Goal: Task Accomplishment & Management: Manage account settings

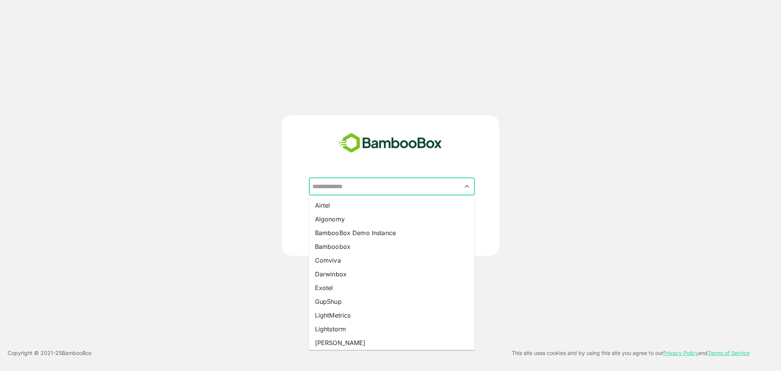
click at [363, 188] on input "text" at bounding box center [391, 186] width 163 height 14
click at [334, 229] on li "BambooBox Demo Instance" at bounding box center [392, 233] width 166 height 14
type input "**********"
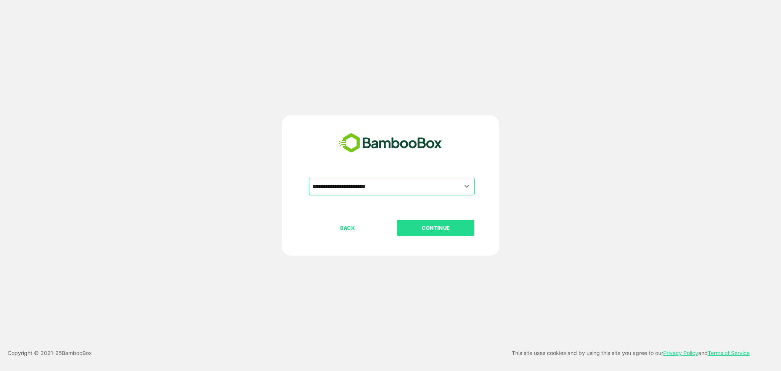
click at [415, 231] on p "CONTINUE" at bounding box center [436, 227] width 76 height 8
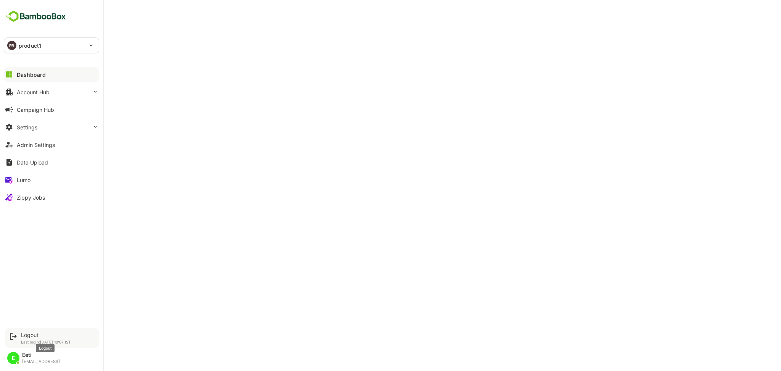
click at [39, 336] on div "Logout" at bounding box center [46, 334] width 50 height 6
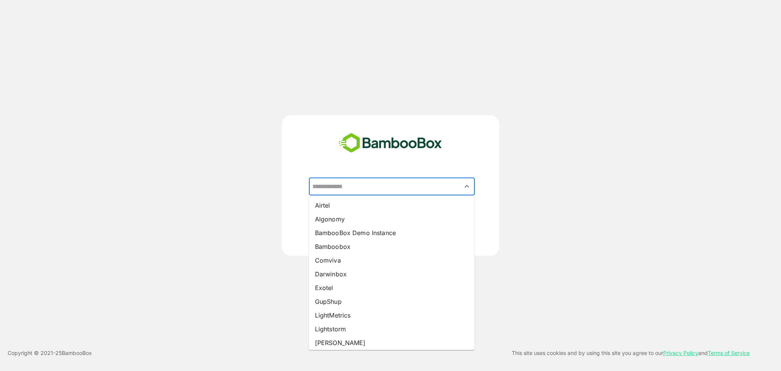
click at [380, 186] on input "text" at bounding box center [391, 186] width 163 height 14
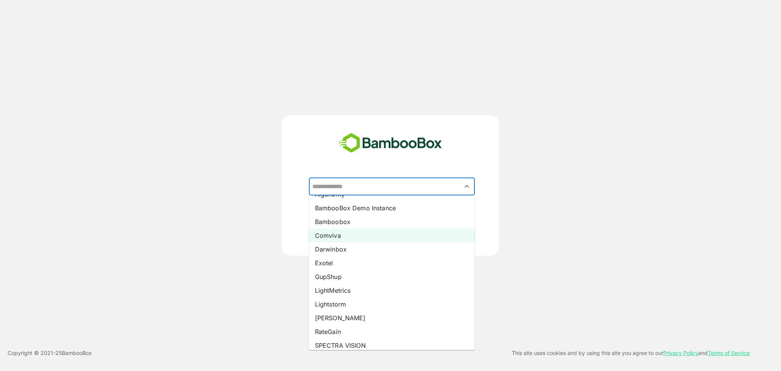
scroll to position [34, 0]
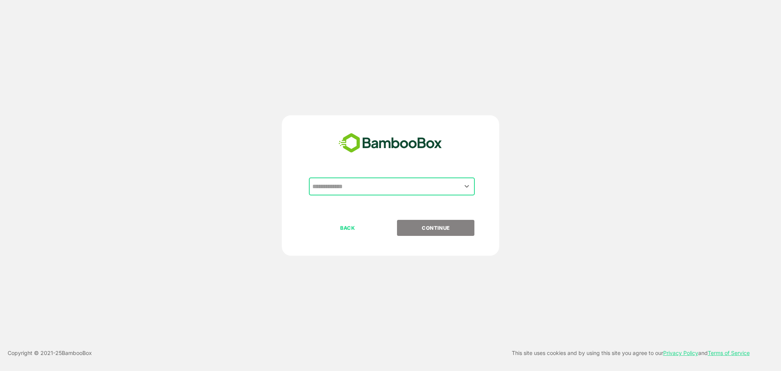
click at [435, 183] on input "text" at bounding box center [391, 186] width 163 height 14
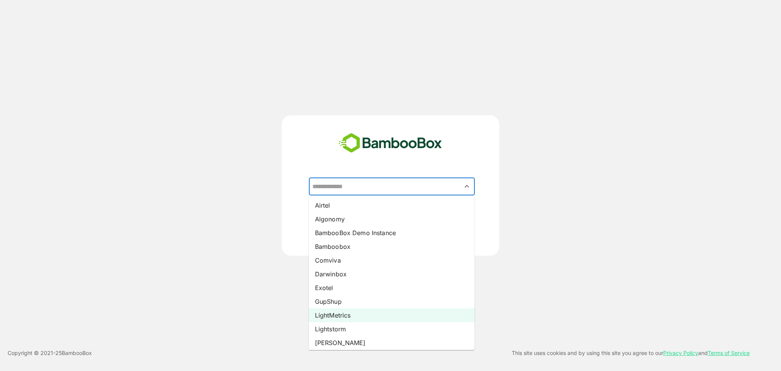
click at [332, 311] on li "LightMetrics" at bounding box center [392, 315] width 166 height 14
type input "**********"
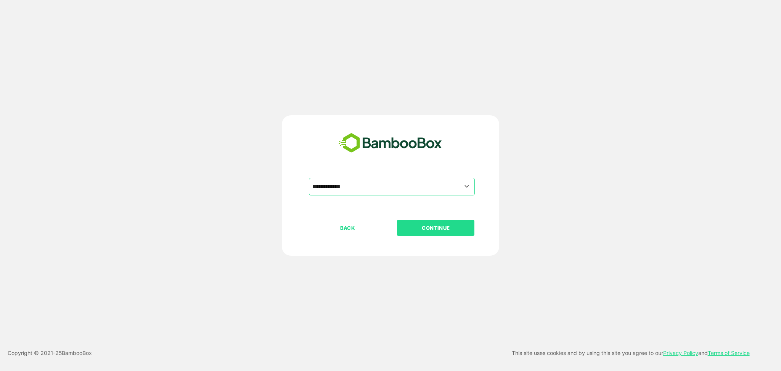
click at [450, 226] on p "CONTINUE" at bounding box center [436, 227] width 76 height 8
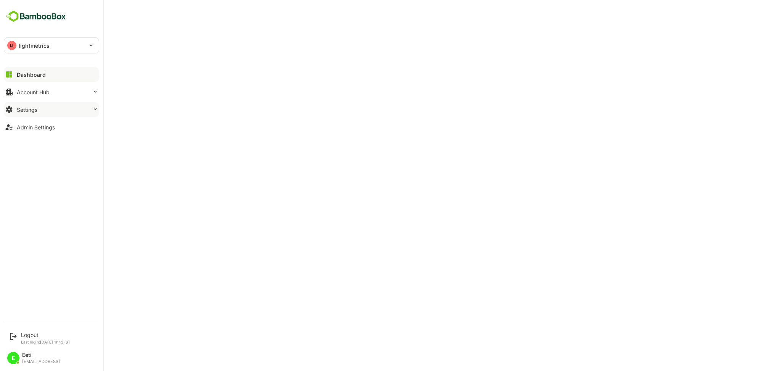
click at [29, 110] on div "Settings" at bounding box center [27, 109] width 21 height 6
click at [32, 167] on div "Profile Configuration" at bounding box center [40, 170] width 46 height 6
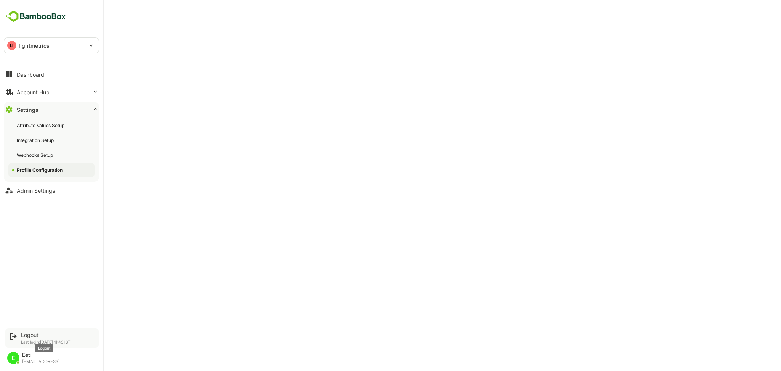
click at [37, 333] on div "Logout" at bounding box center [46, 334] width 50 height 6
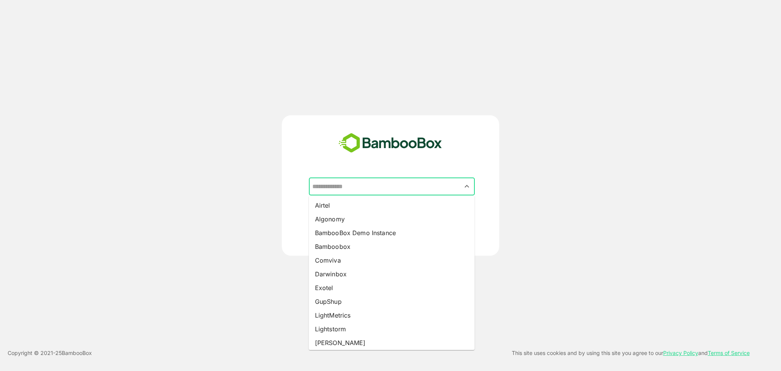
click at [448, 186] on input "text" at bounding box center [391, 186] width 163 height 14
click at [346, 234] on li "BambooBox Demo Instance" at bounding box center [392, 233] width 166 height 14
type input "**********"
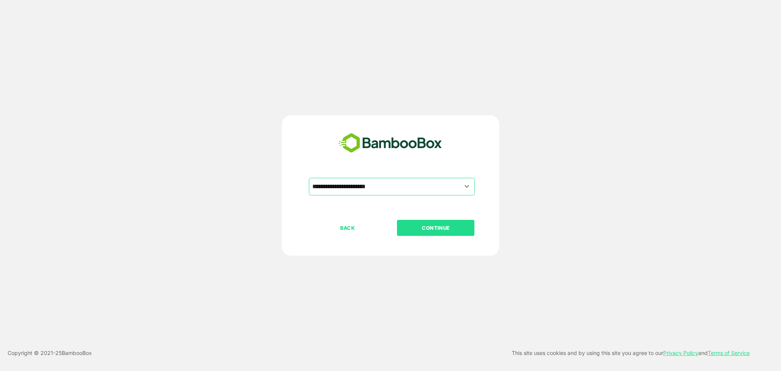
click at [446, 226] on p "CONTINUE" at bounding box center [436, 227] width 76 height 8
